Goal: Transaction & Acquisition: Purchase product/service

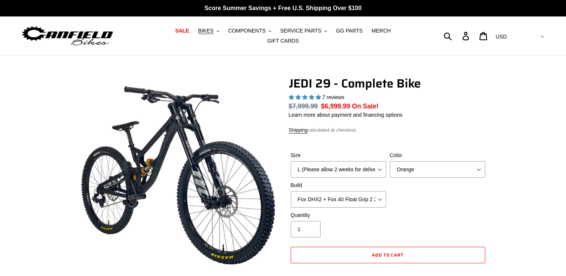
select select "highest-rating"
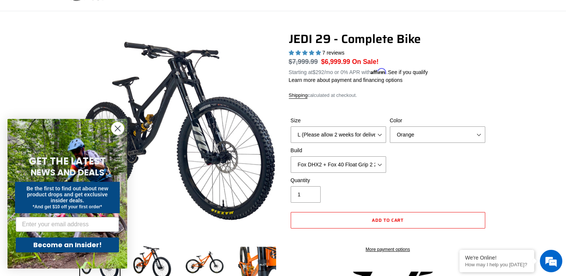
scroll to position [58, 0]
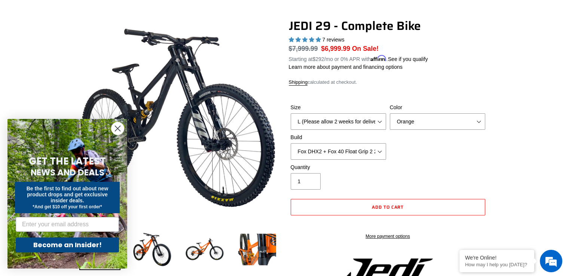
click at [118, 126] on circle "Close dialog" at bounding box center [117, 128] width 12 height 12
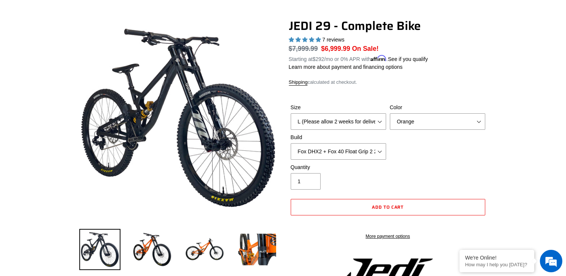
scroll to position [124, 0]
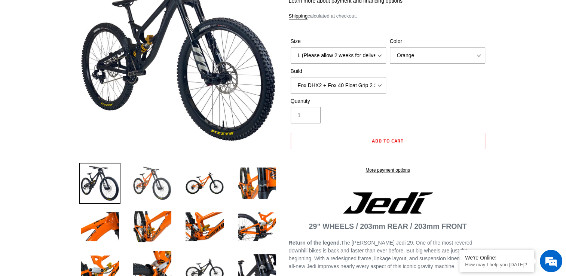
click at [144, 172] on img at bounding box center [152, 183] width 41 height 41
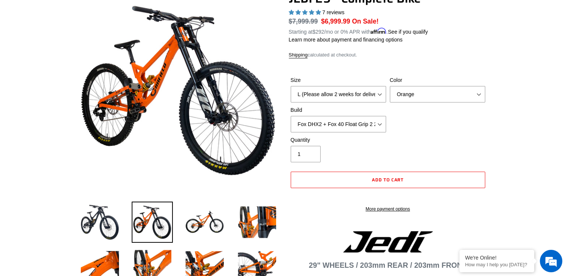
scroll to position [85, 0]
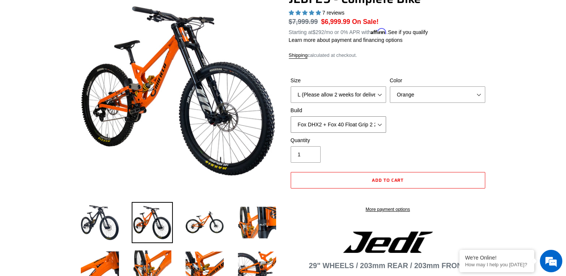
click at [379, 122] on select "RockShox Vivid + Boxxer ULT RC2 C3 200 + SRAM XO RockShox Vivid + Boxxer ULT RC…" at bounding box center [338, 124] width 95 height 16
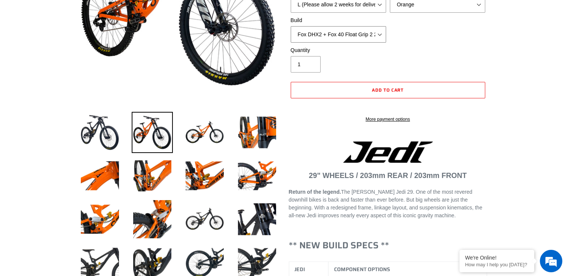
scroll to position [181, 0]
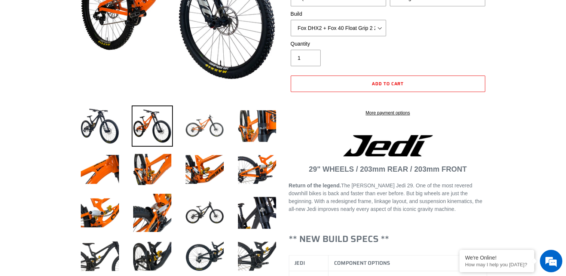
click at [197, 133] on img at bounding box center [204, 125] width 41 height 41
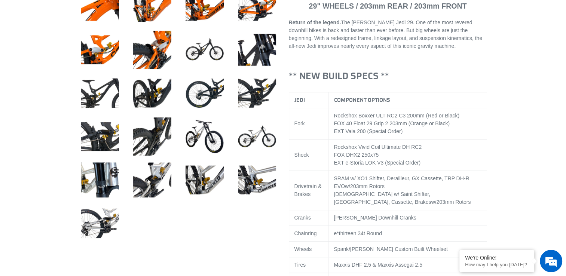
scroll to position [345, 0]
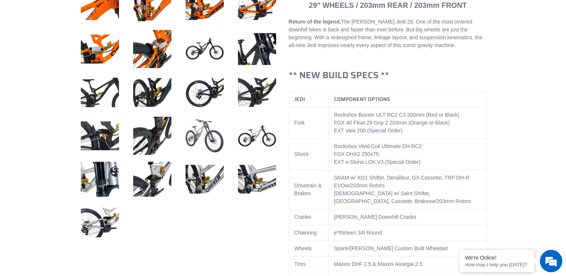
click at [201, 132] on img at bounding box center [204, 135] width 41 height 41
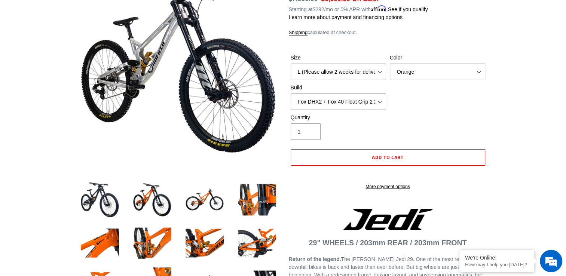
scroll to position [0, 0]
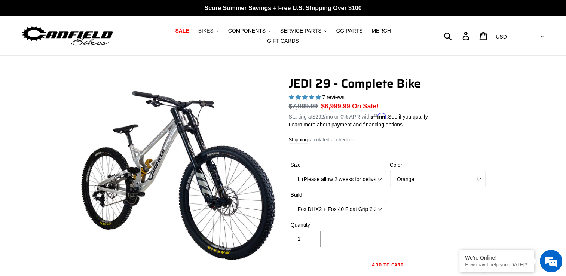
click at [198, 34] on span "BIKES" at bounding box center [205, 31] width 15 height 6
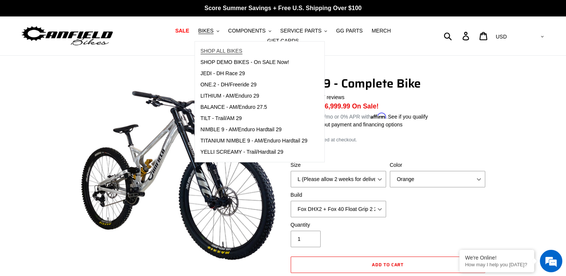
click at [203, 54] on span "SHOP ALL BIKES" at bounding box center [221, 51] width 42 height 6
